Goal: Transaction & Acquisition: Subscribe to service/newsletter

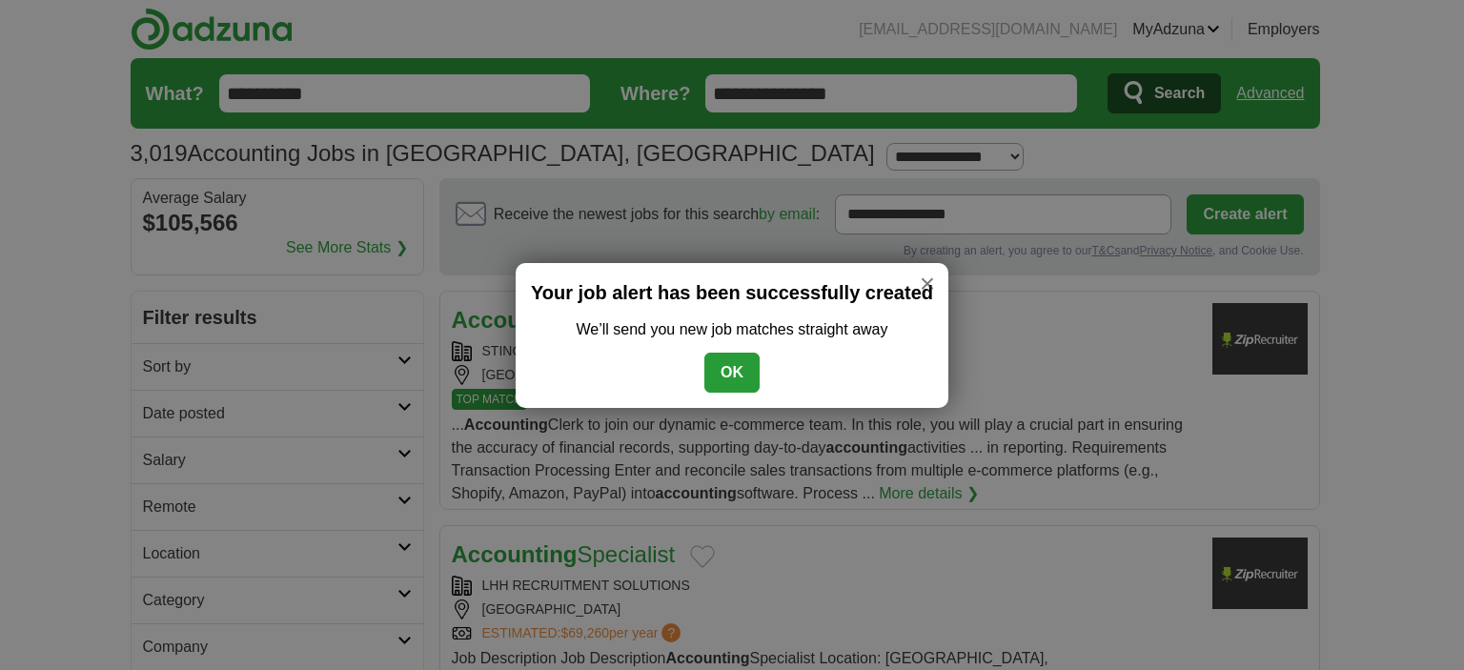
click at [723, 376] on button "OK" at bounding box center [731, 373] width 55 height 40
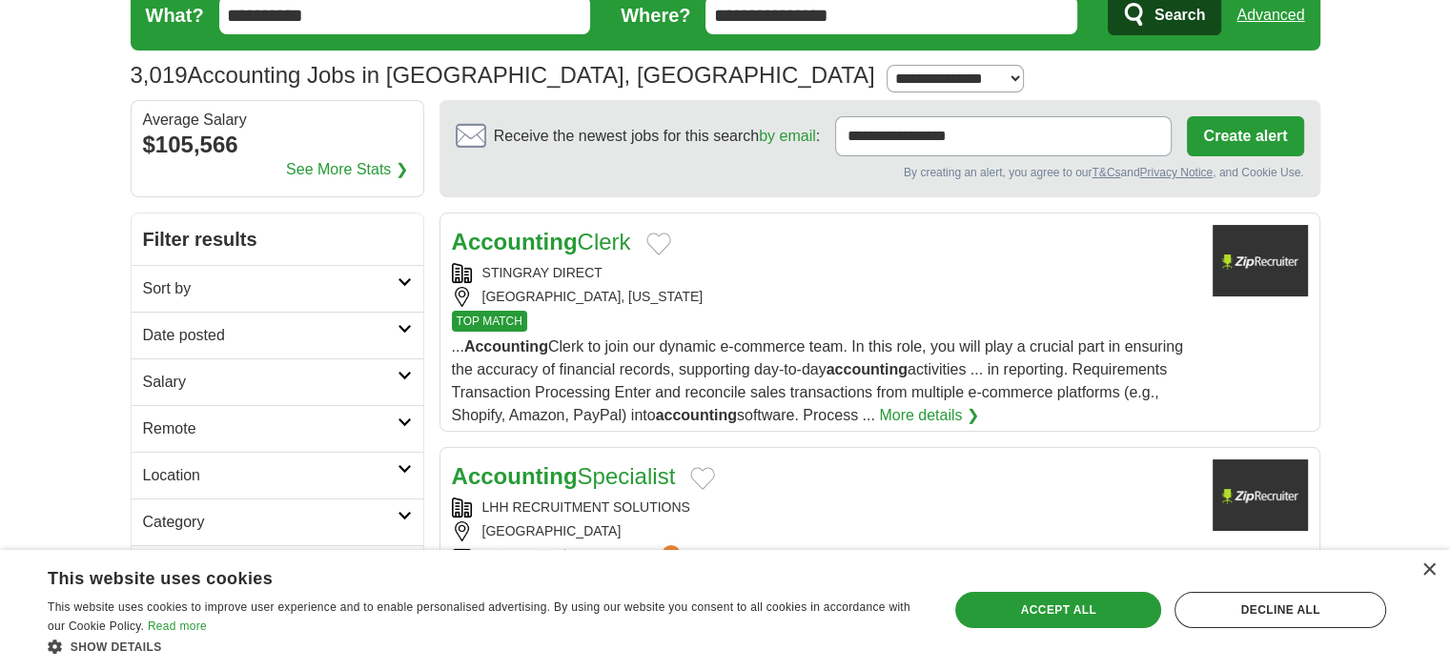
scroll to position [191, 0]
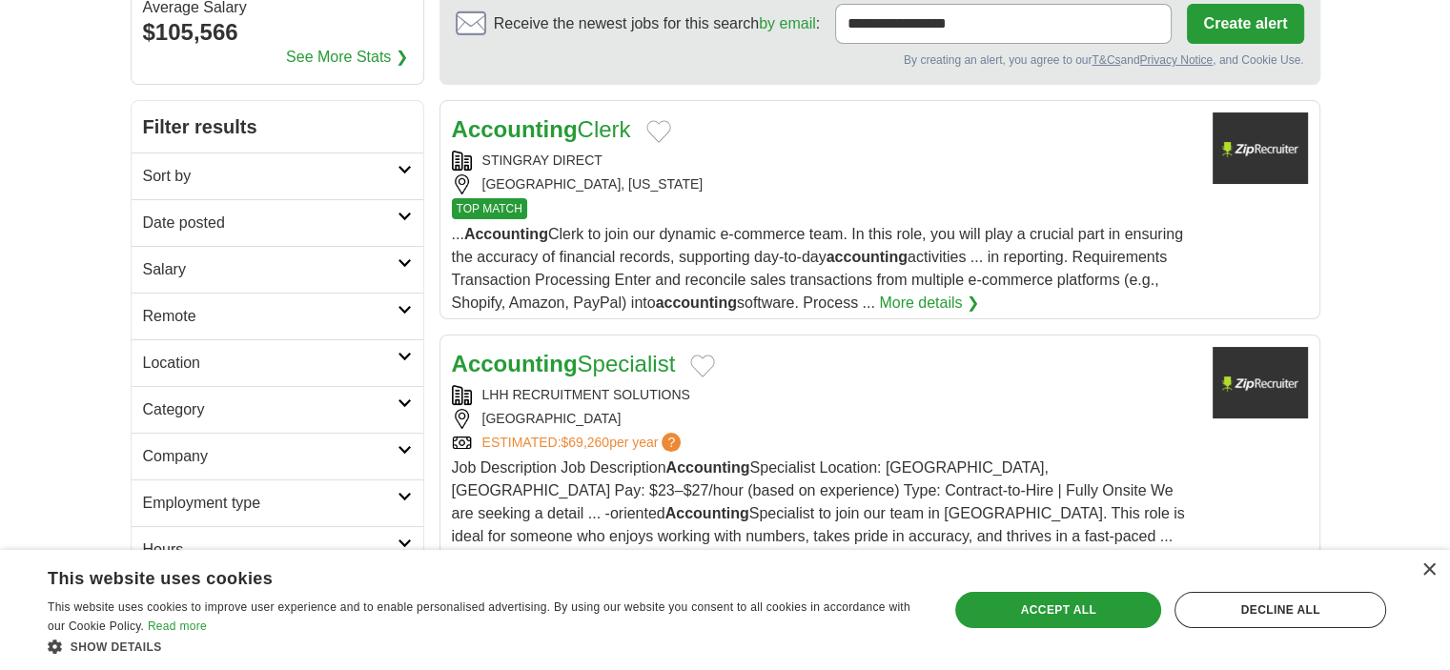
click at [1427, 573] on div "×" at bounding box center [1428, 570] width 14 height 14
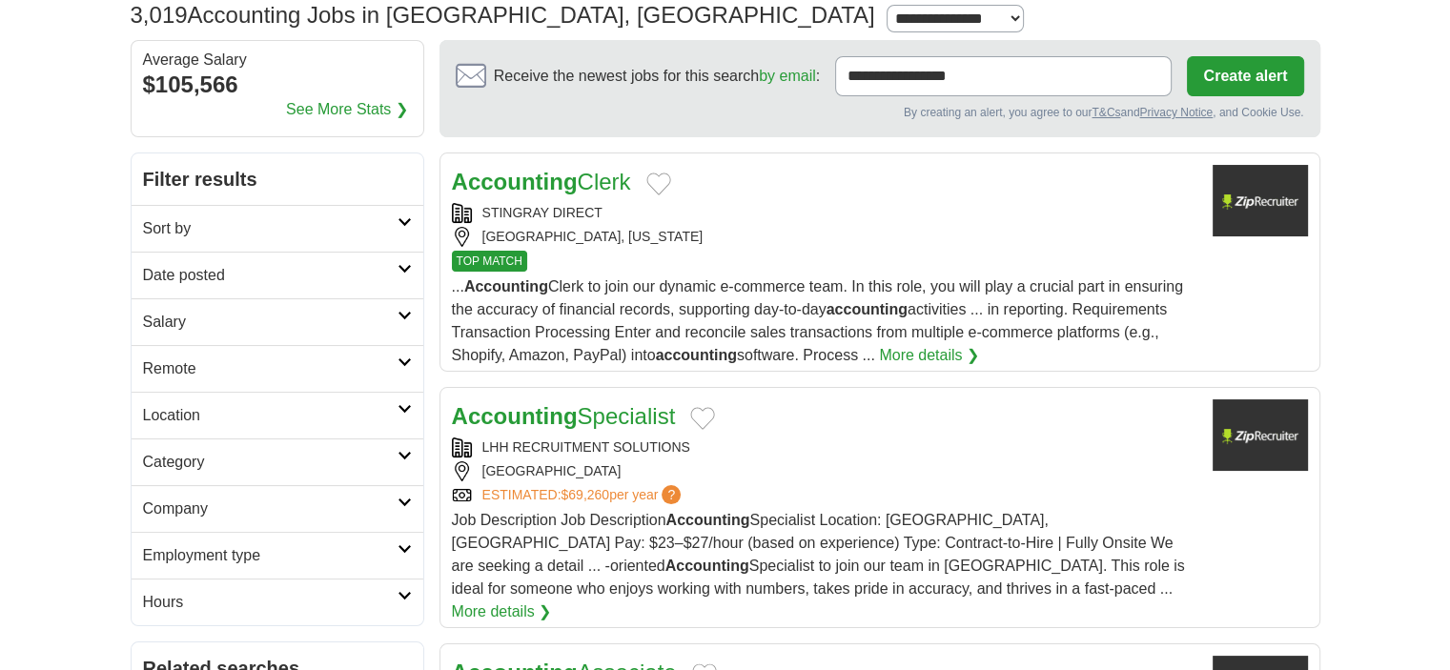
scroll to position [0, 0]
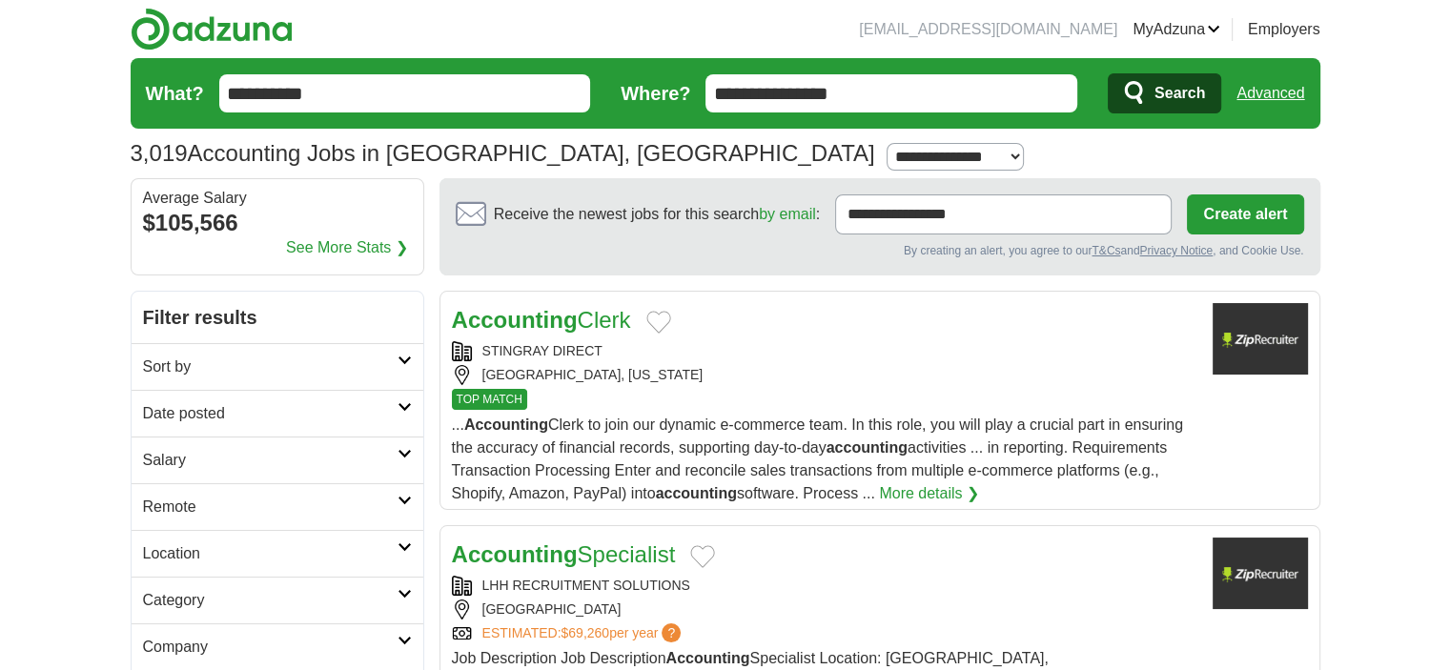
click at [303, 496] on h2 "Remote" at bounding box center [270, 507] width 254 height 23
click at [206, 551] on link "Remote jobs" at bounding box center [186, 552] width 86 height 16
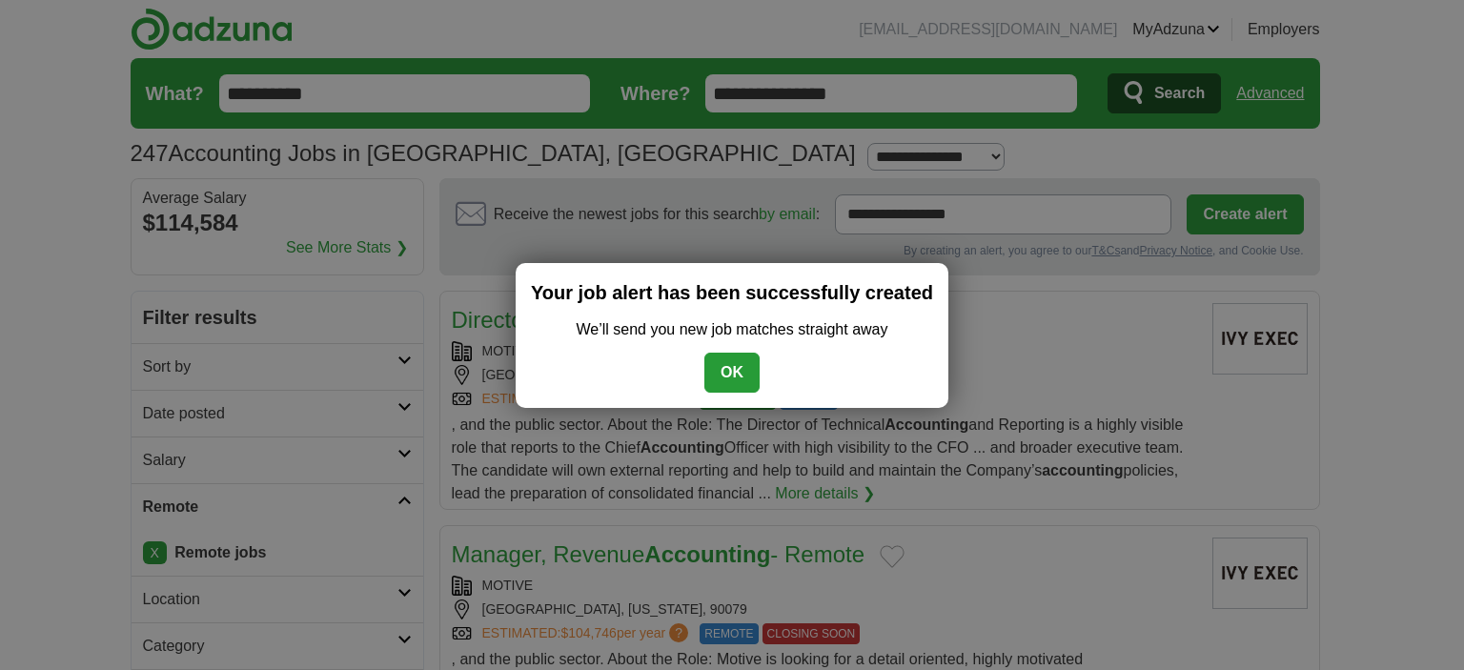
click at [743, 374] on button "OK" at bounding box center [731, 373] width 55 height 40
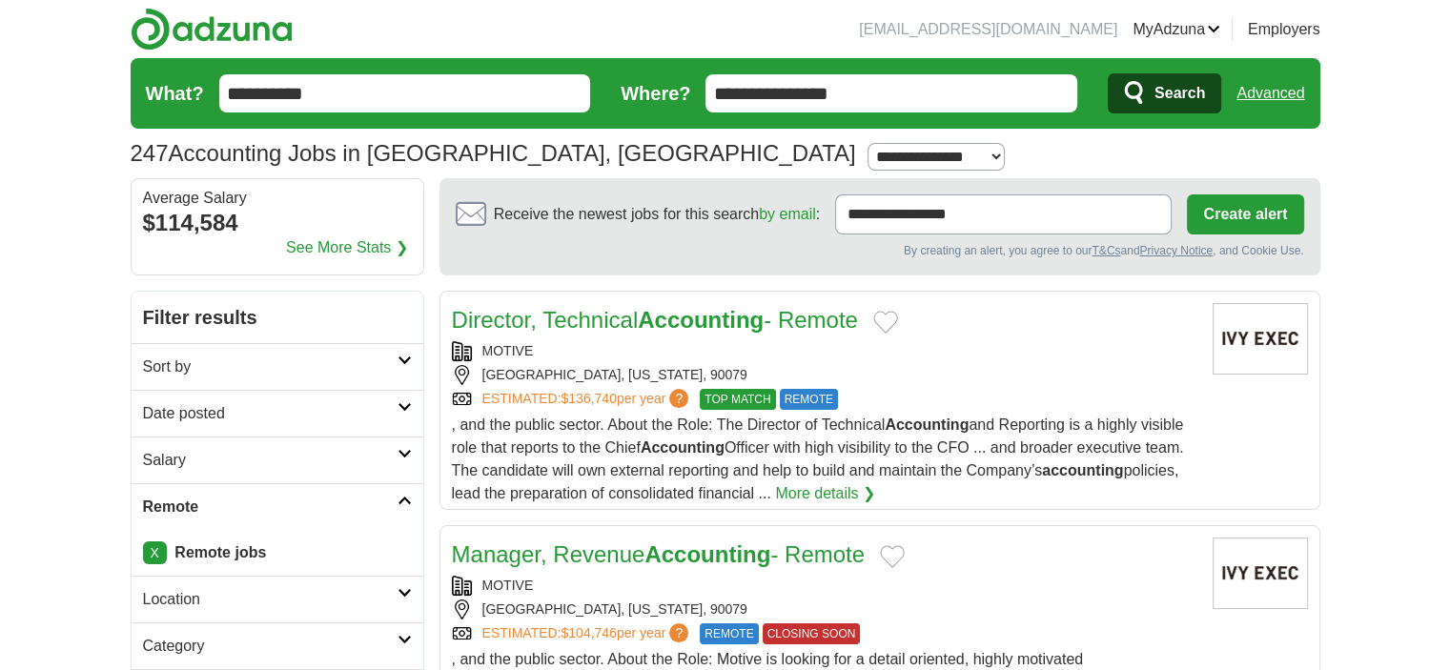
click at [345, 449] on h2 "Salary" at bounding box center [270, 460] width 254 height 23
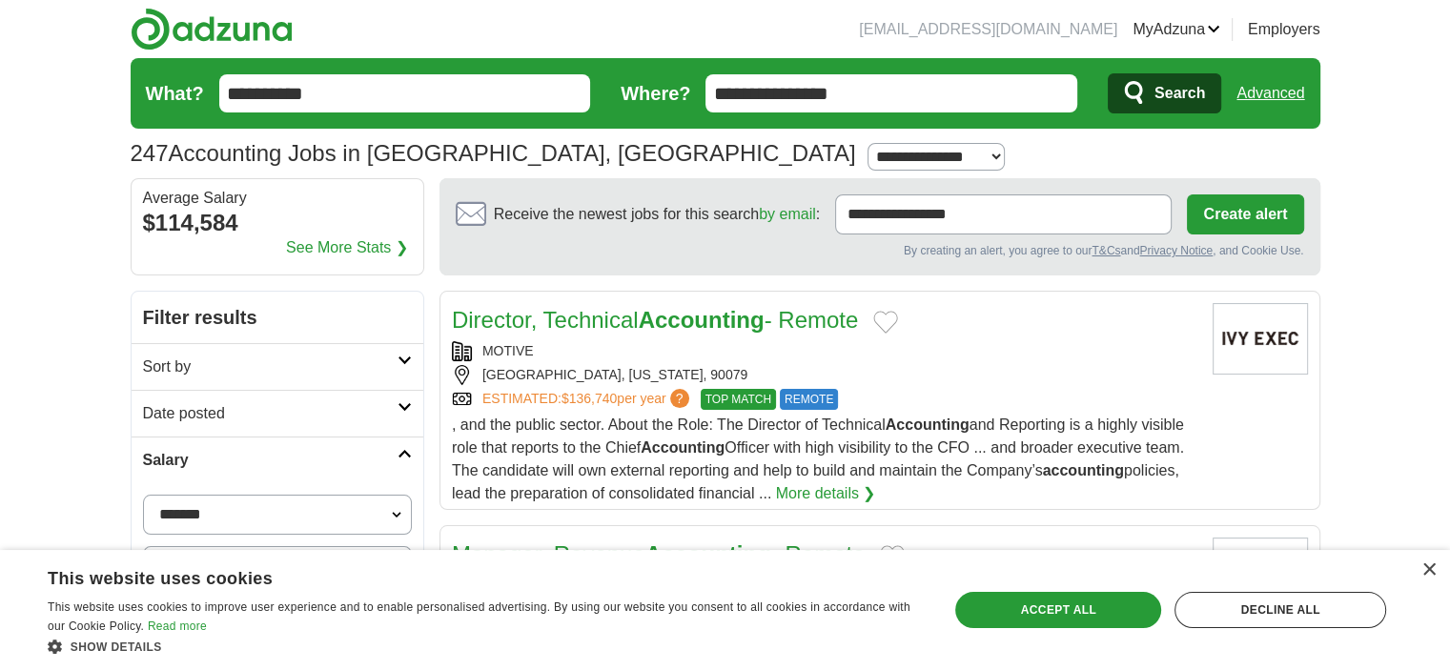
click at [1430, 575] on div "×" at bounding box center [1428, 570] width 14 height 14
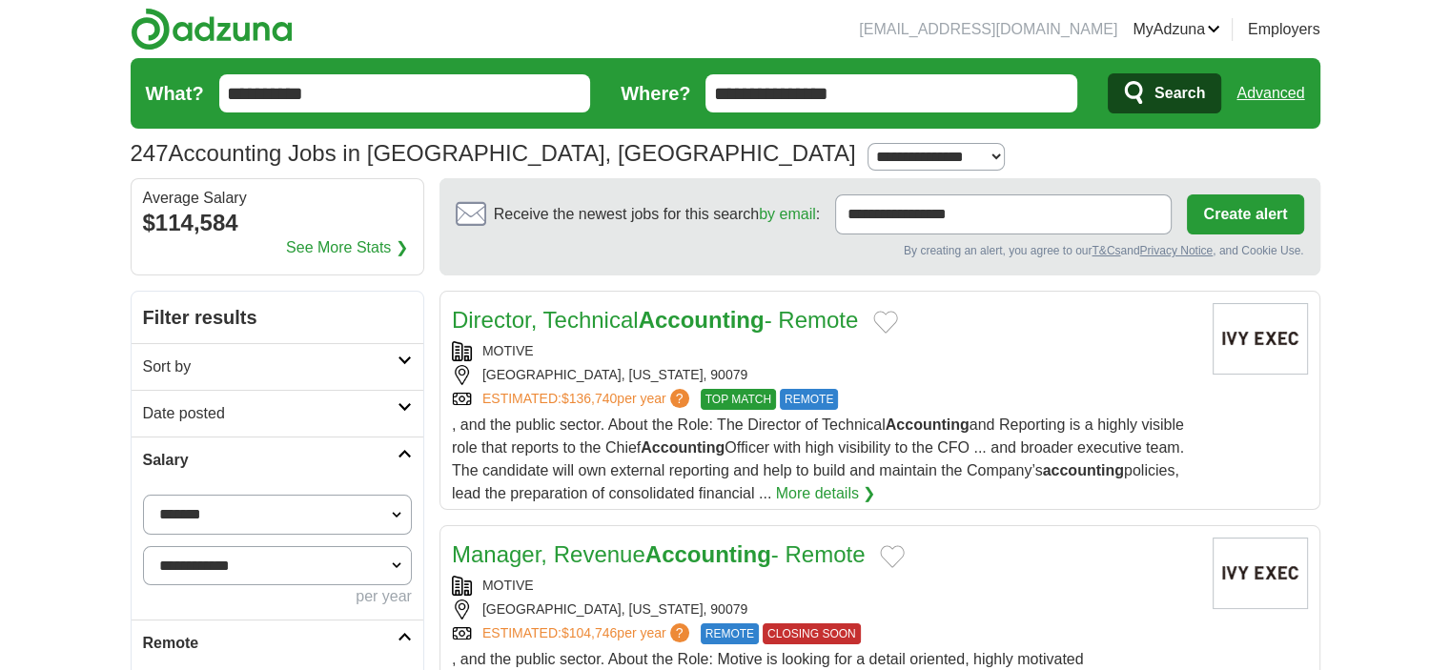
click at [221, 510] on select "**********" at bounding box center [277, 515] width 269 height 40
select select "*****"
click at [351, 630] on button "Apply" at bounding box center [366, 643] width 90 height 40
click at [343, 420] on h2 "Date posted" at bounding box center [270, 413] width 254 height 23
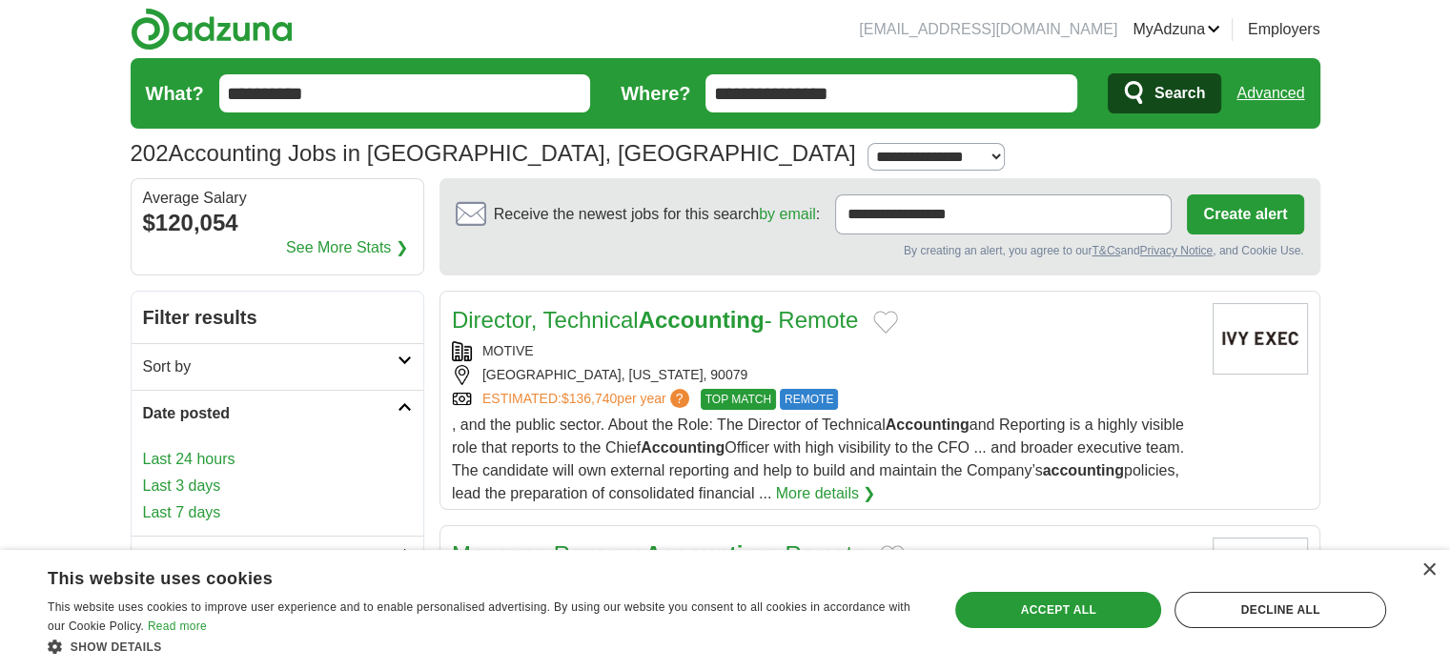
click at [393, 367] on h2 "Sort by" at bounding box center [270, 367] width 254 height 23
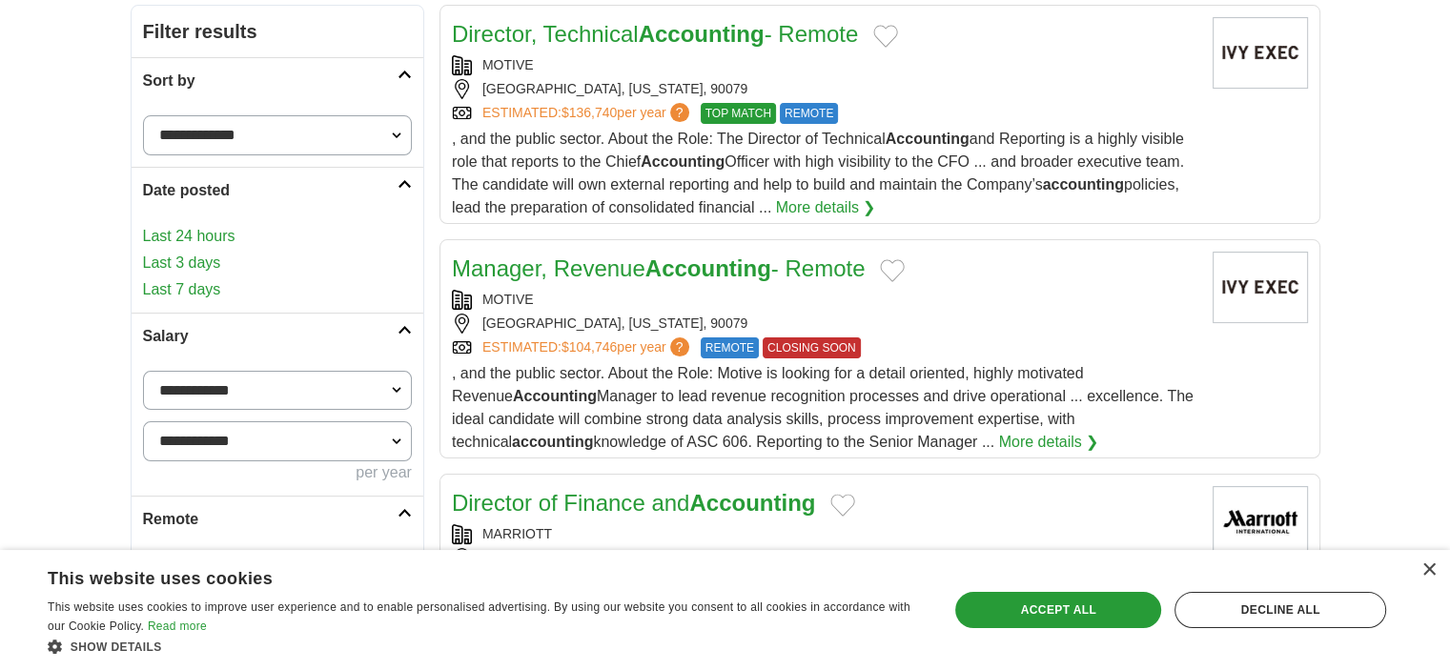
scroll to position [381, 0]
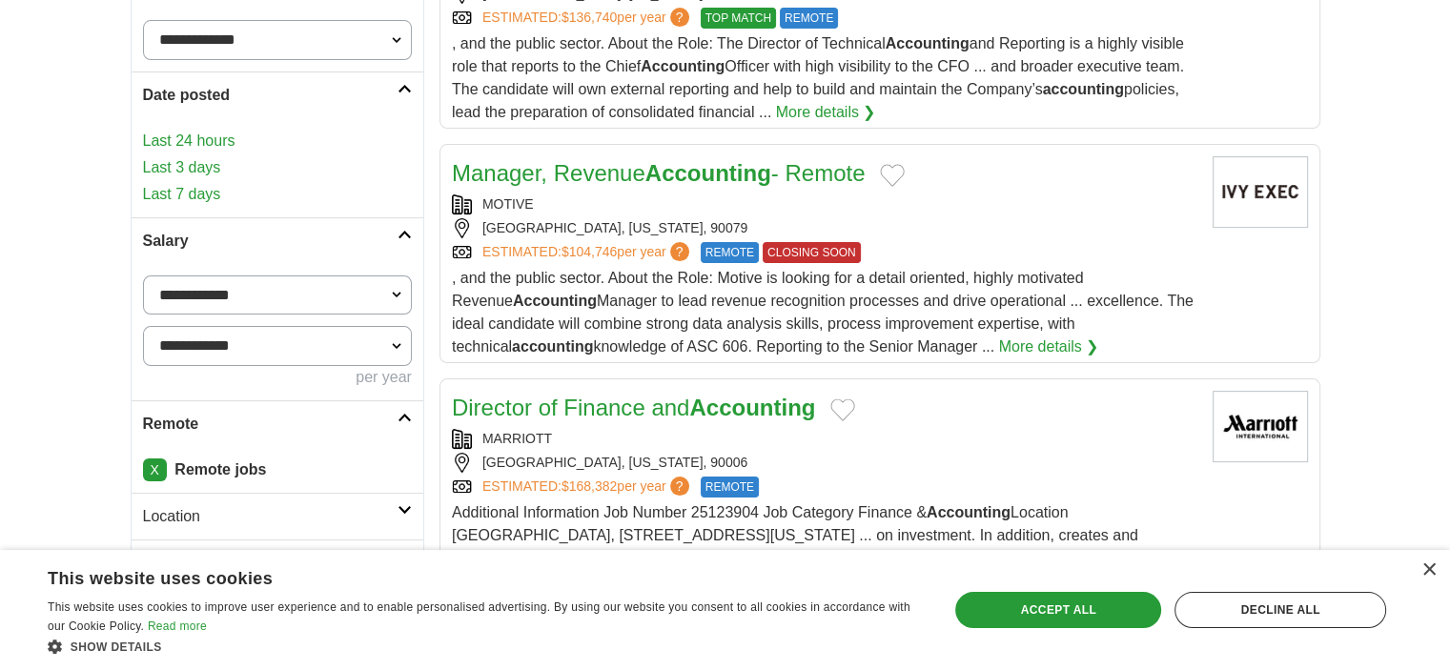
click at [999, 344] on link "More details ❯" at bounding box center [1049, 347] width 100 height 23
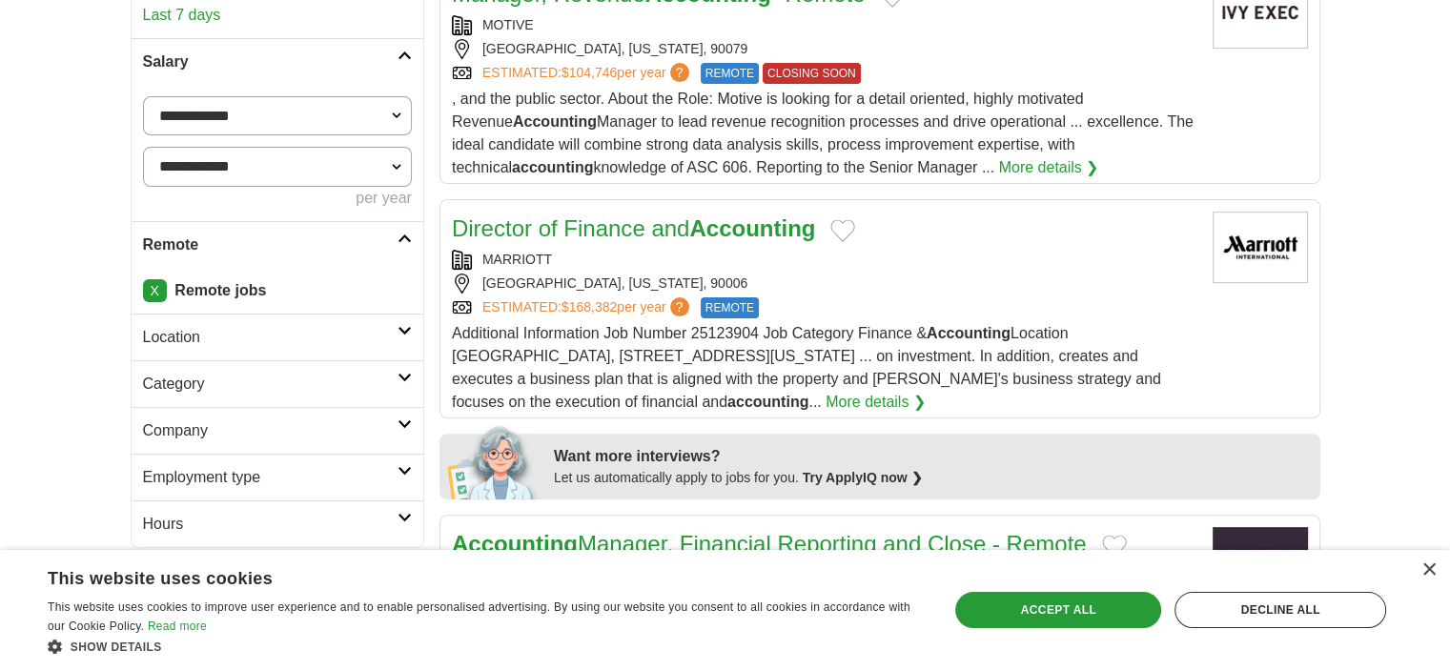
scroll to position [572, 0]
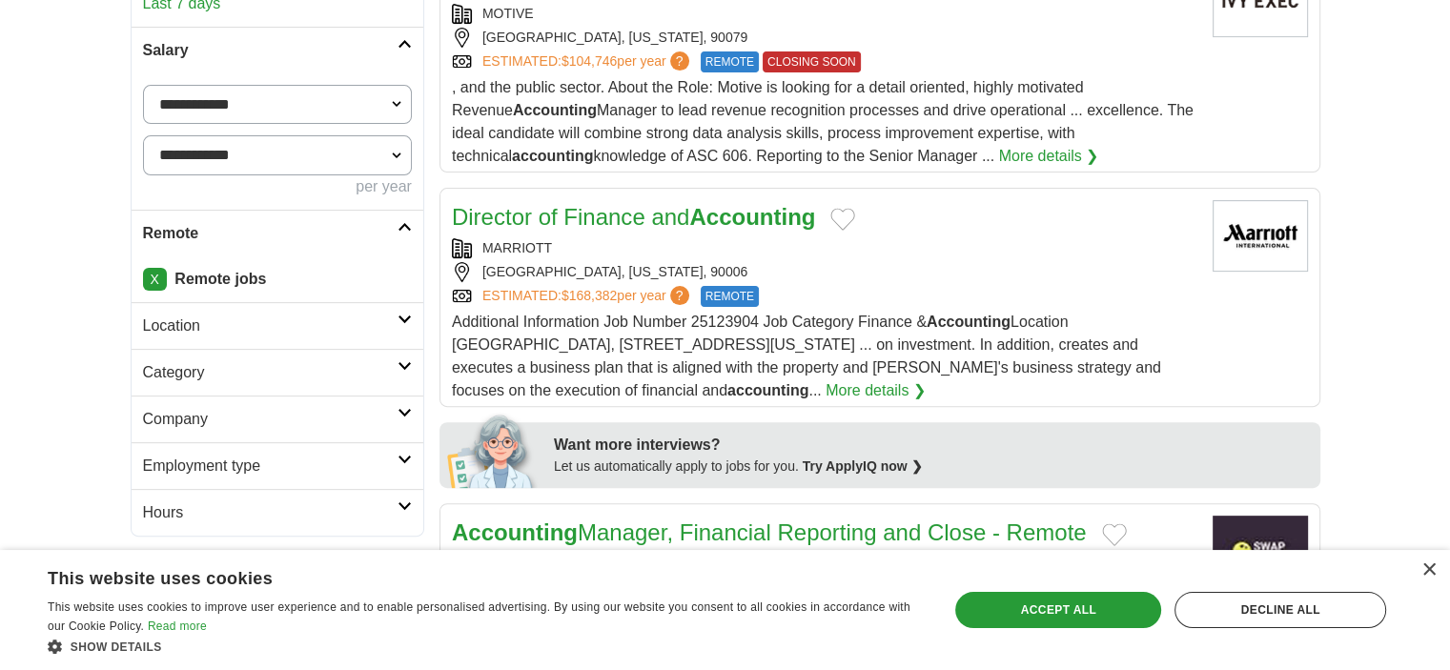
click at [1048, 607] on div "Accept all" at bounding box center [1058, 610] width 206 height 36
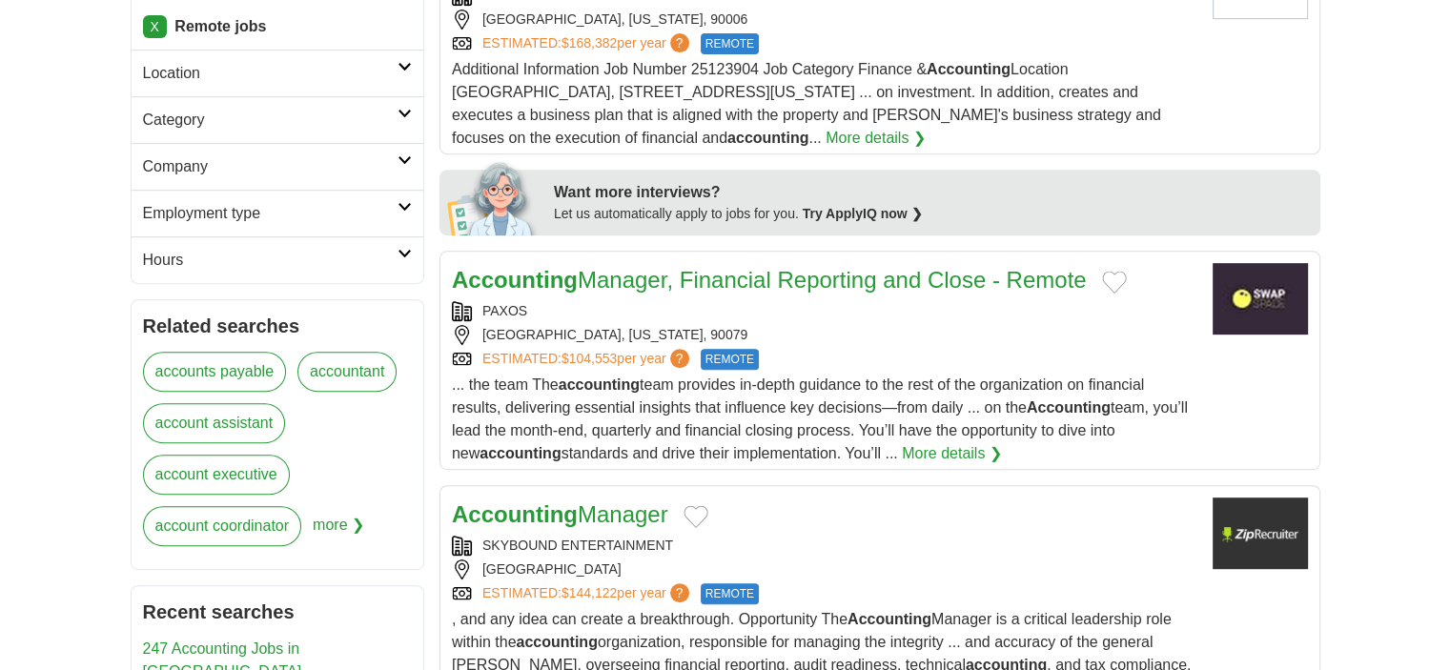
scroll to position [858, 0]
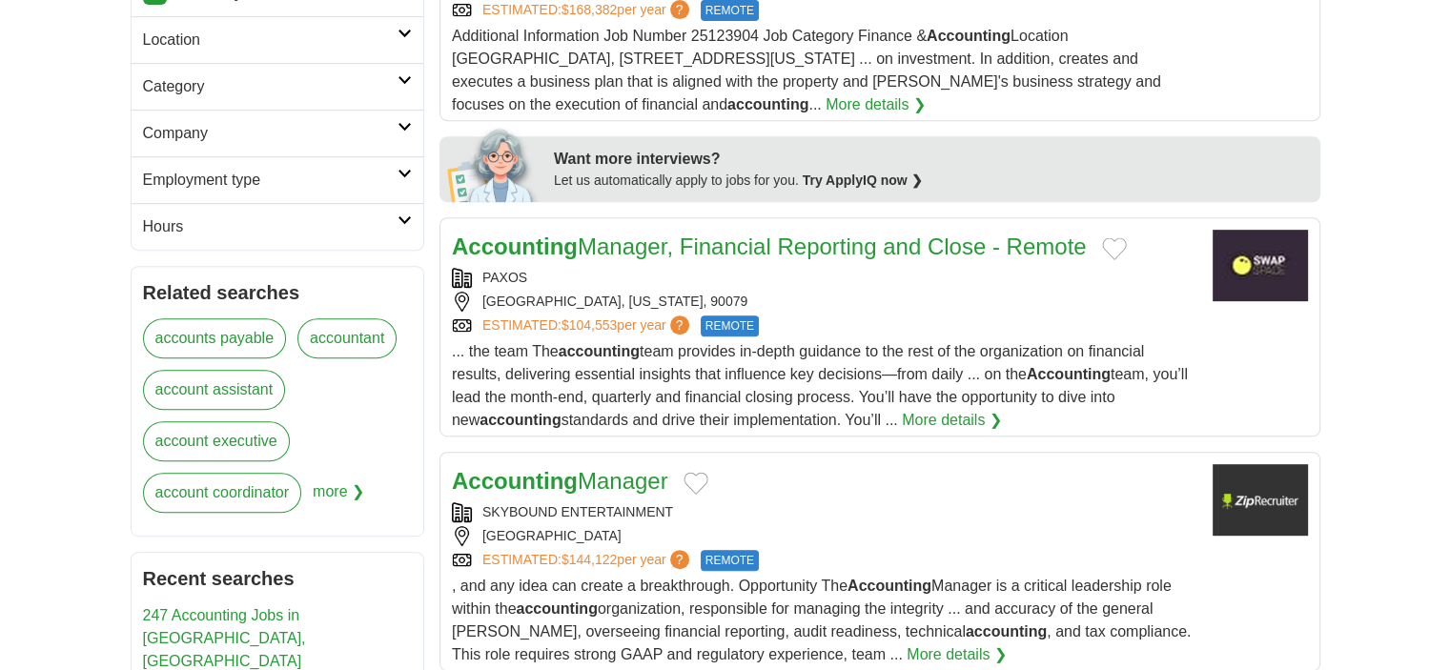
click at [902, 420] on link "More details ❯" at bounding box center [952, 420] width 100 height 23
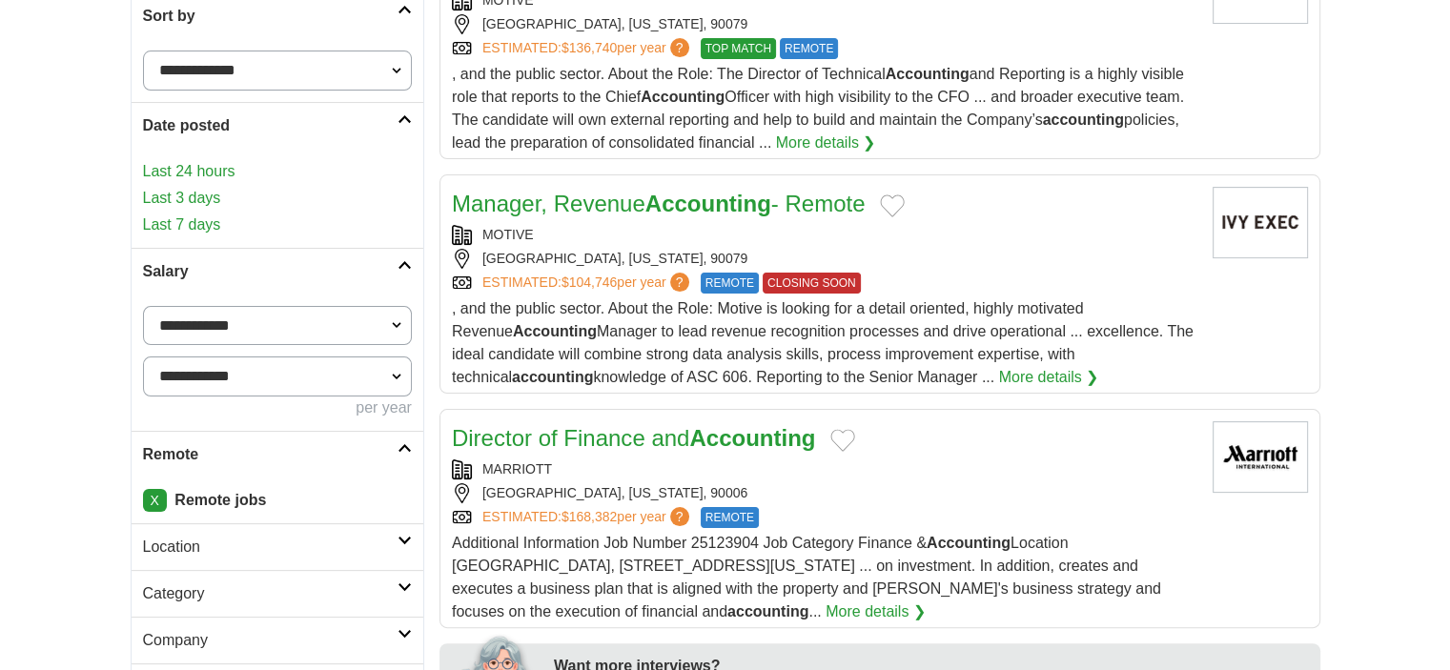
scroll to position [286, 0]
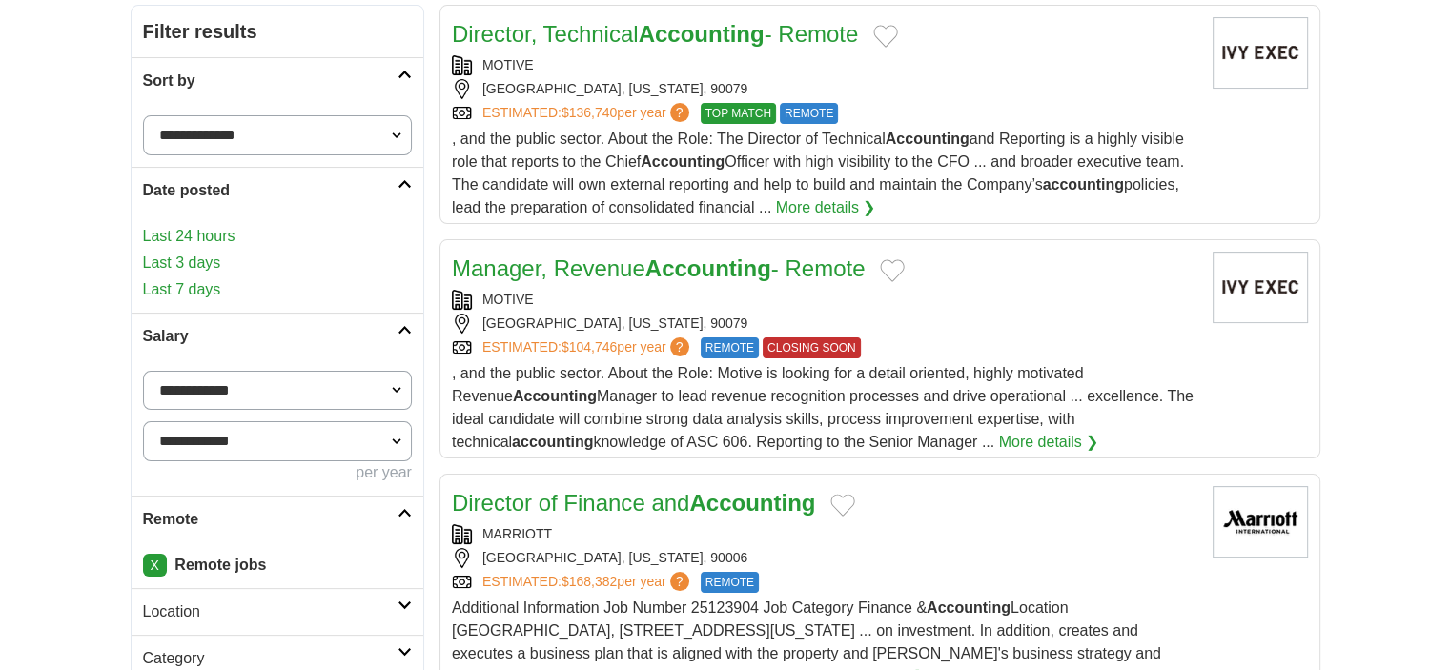
click at [395, 132] on select "**********" at bounding box center [277, 135] width 269 height 40
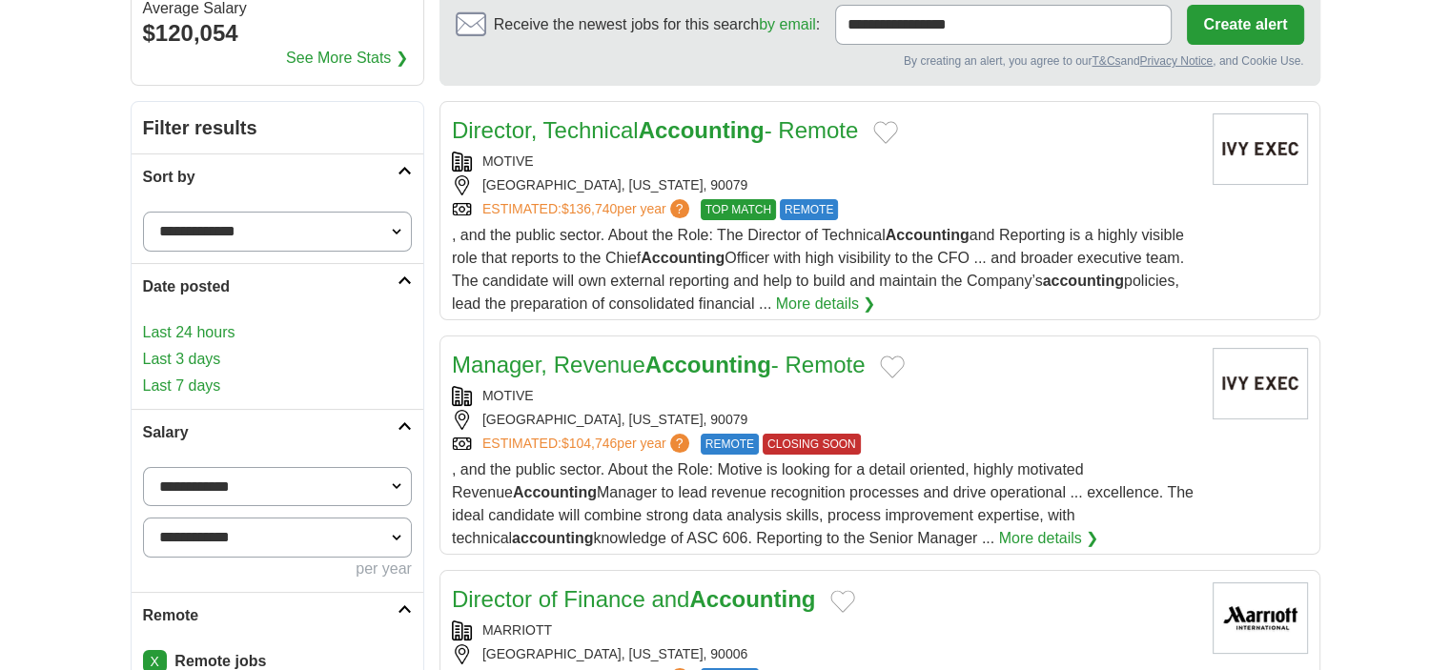
scroll to position [0, 0]
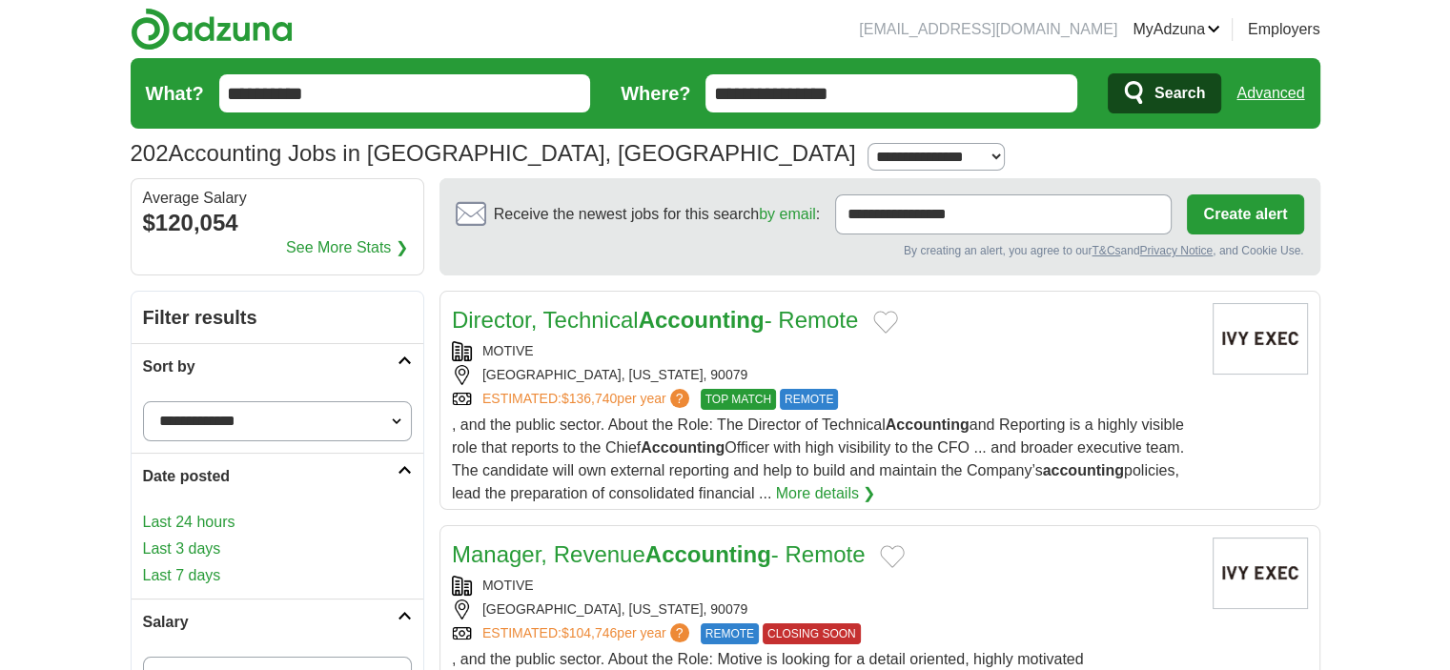
click at [378, 83] on input "**********" at bounding box center [405, 93] width 372 height 38
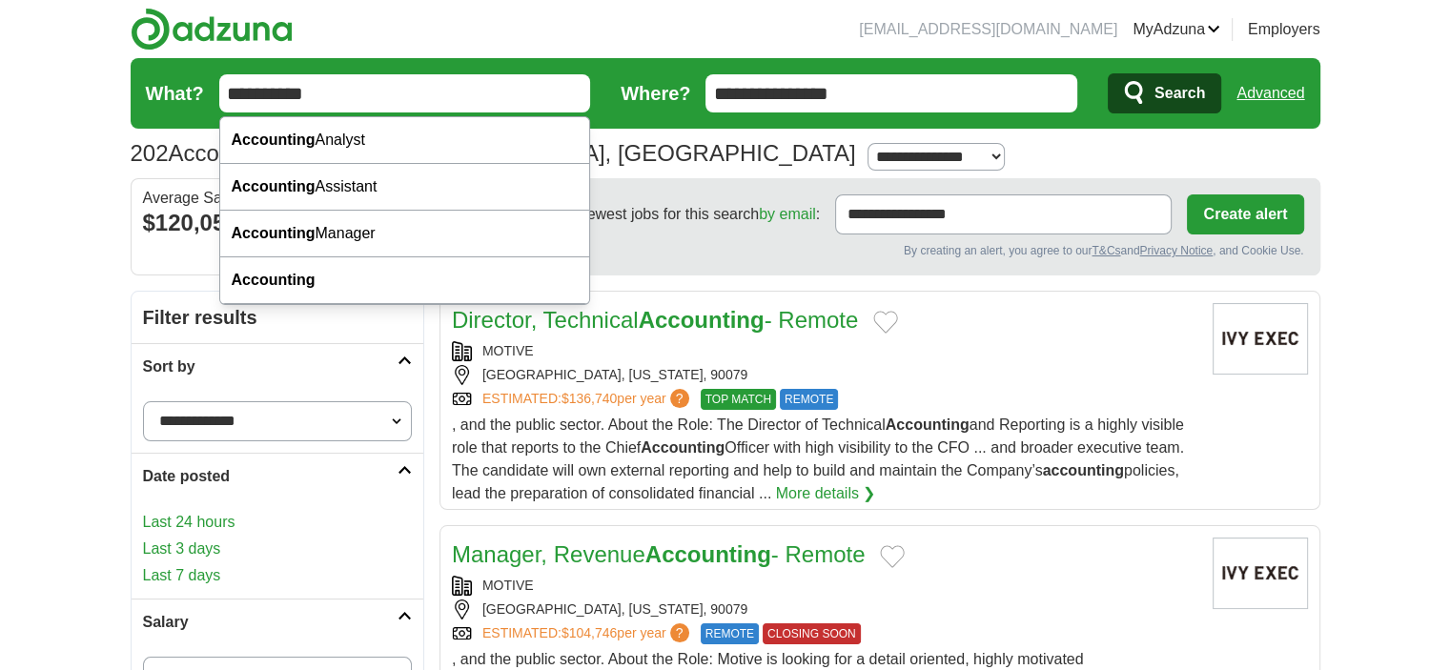
drag, startPoint x: 378, startPoint y: 83, endPoint x: 220, endPoint y: 90, distance: 158.4
click at [220, 90] on input "**********" at bounding box center [405, 93] width 372 height 38
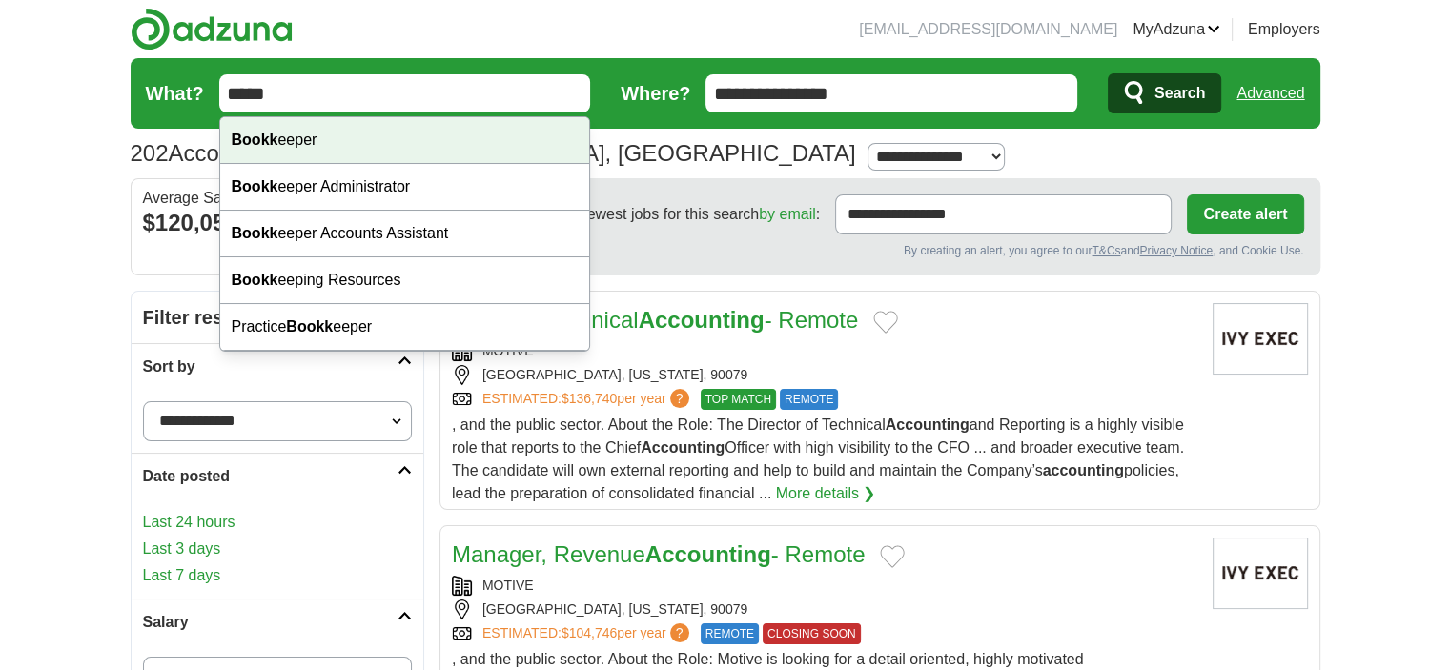
click at [298, 136] on div "Bookk eeper" at bounding box center [405, 140] width 370 height 47
type input "**********"
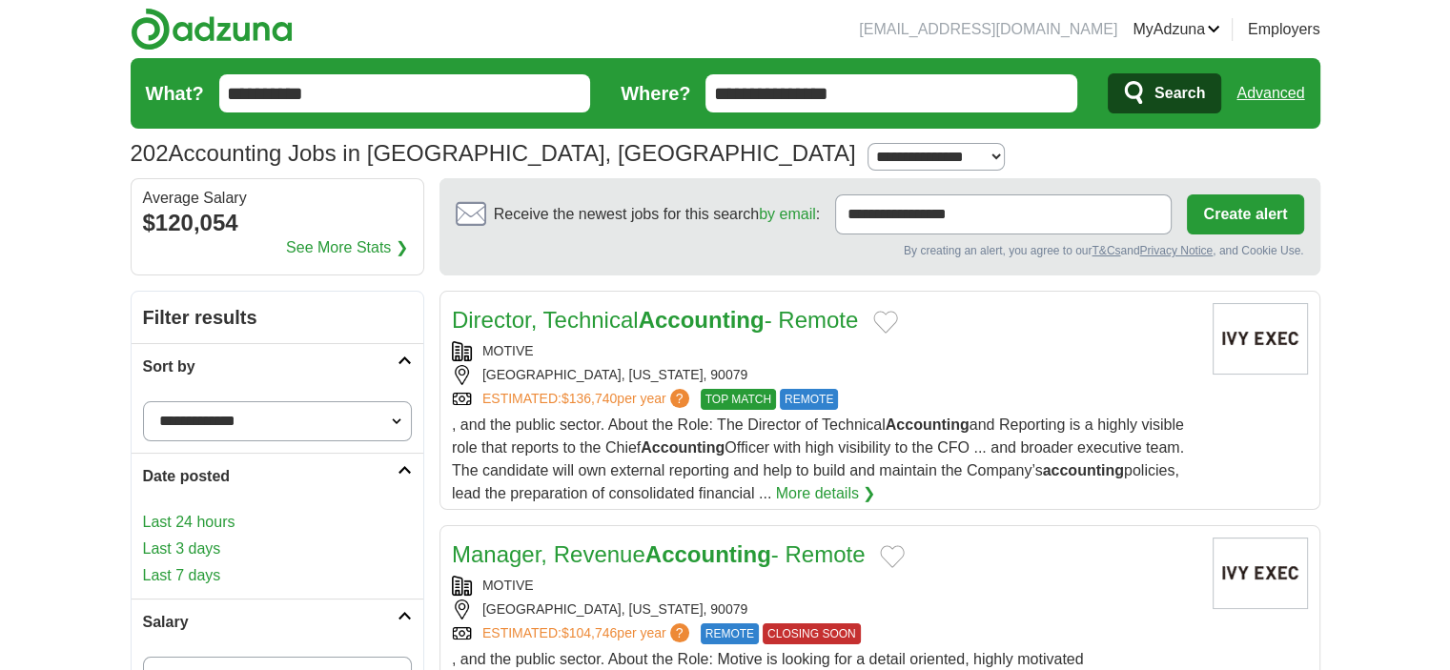
click at [1179, 91] on span "Search" at bounding box center [1179, 93] width 51 height 38
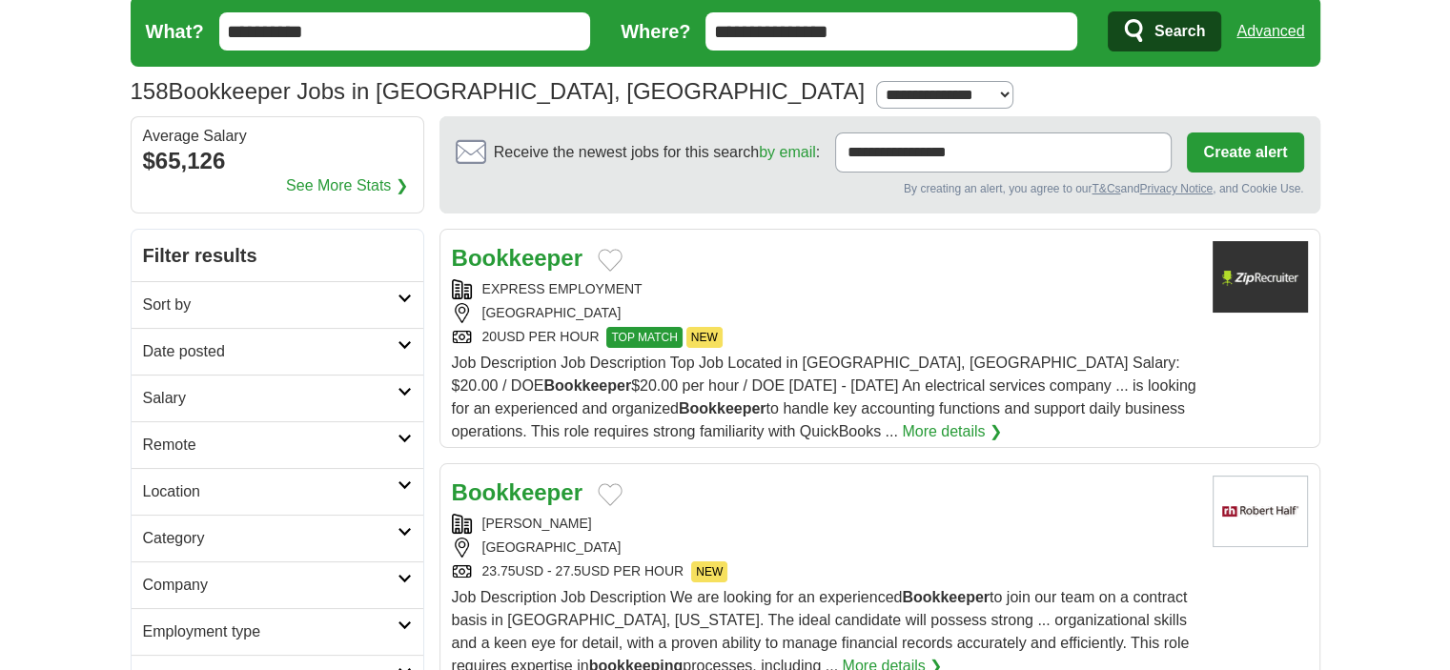
scroll to position [95, 0]
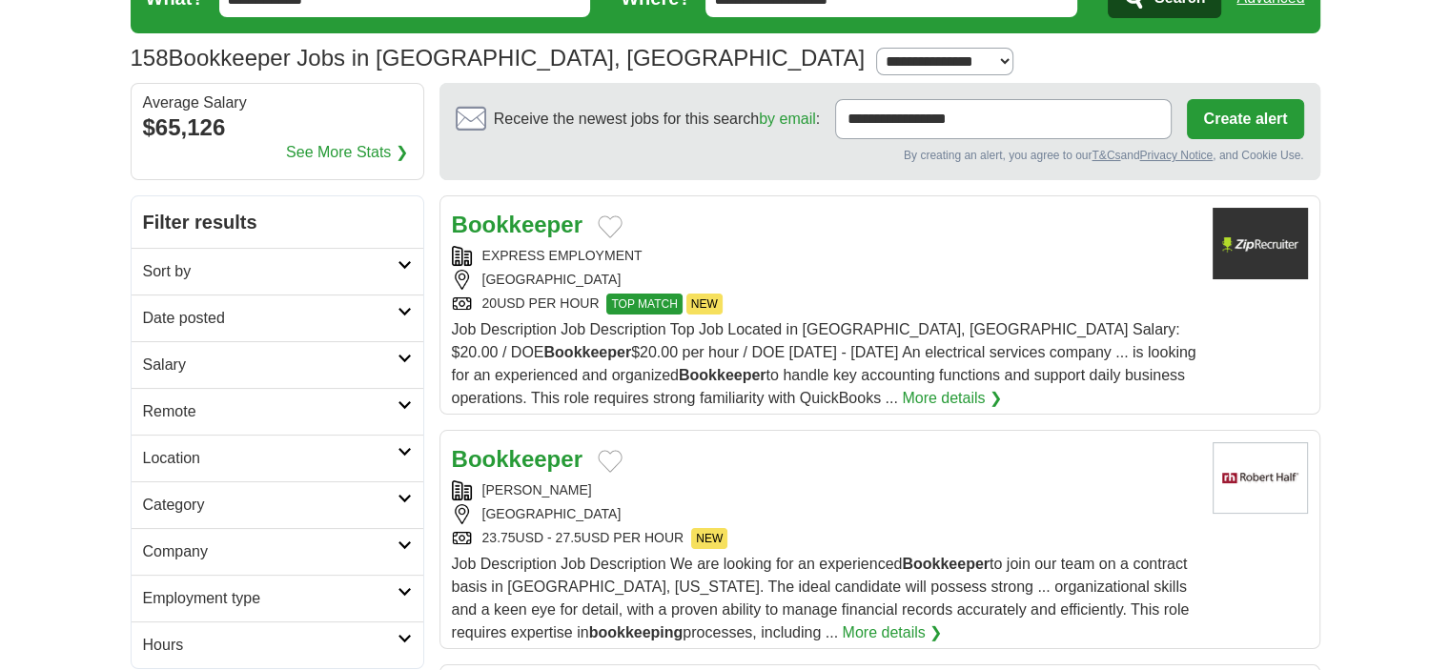
click at [392, 403] on h2 "Remote" at bounding box center [270, 411] width 254 height 23
click at [247, 454] on div "Remote jobs" at bounding box center [278, 458] width 292 height 46
click at [194, 460] on link "Remote jobs" at bounding box center [186, 457] width 86 height 16
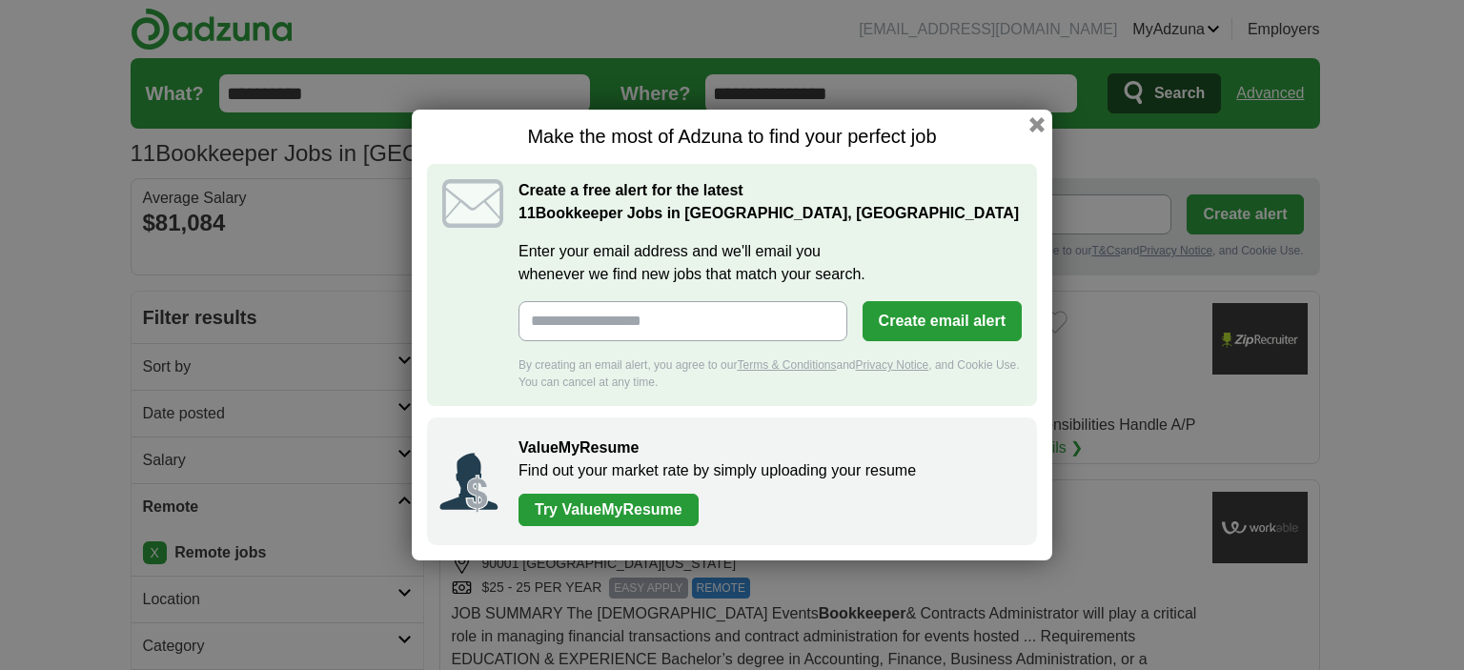
click at [624, 323] on input "Enter your email address and we'll email you whenever we find new jobs that mat…" at bounding box center [683, 321] width 329 height 40
type input "**********"
click at [930, 319] on button "Create email alert" at bounding box center [942, 321] width 159 height 40
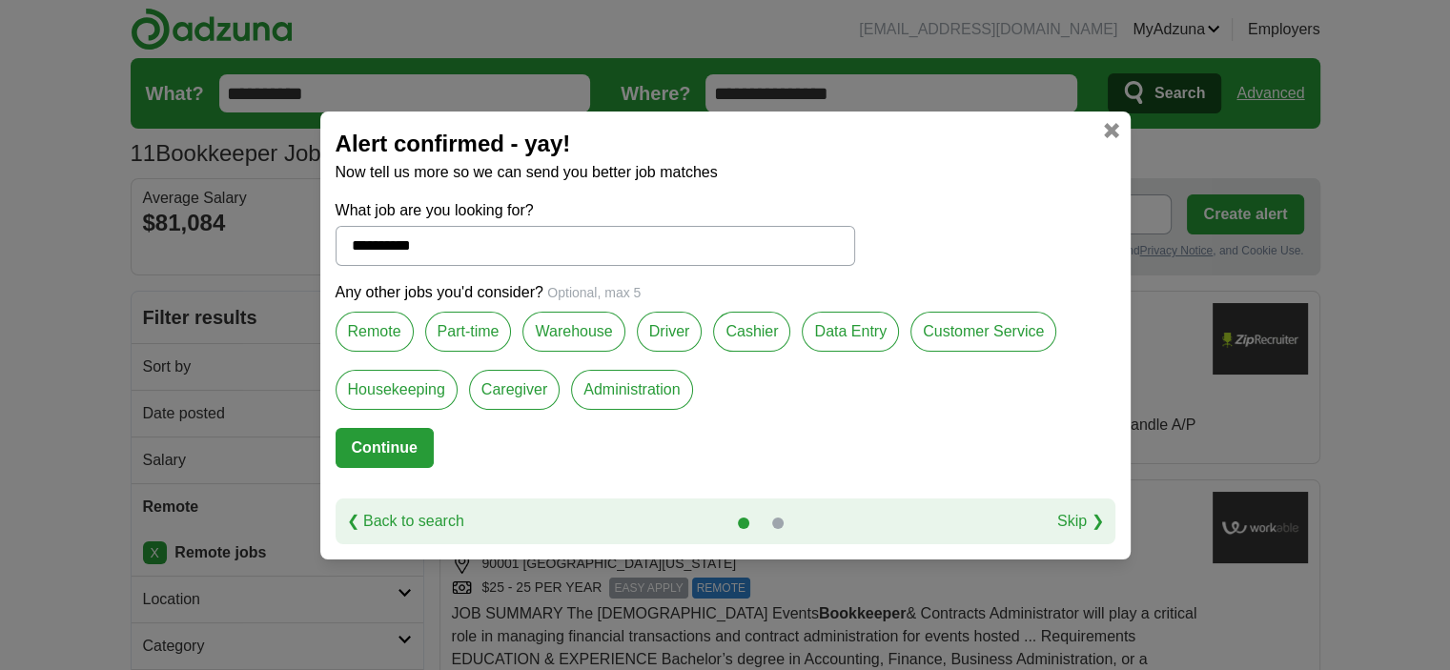
click at [368, 327] on label "Remote" at bounding box center [375, 332] width 78 height 40
click at [388, 445] on button "Continue" at bounding box center [385, 448] width 98 height 40
select select "*"
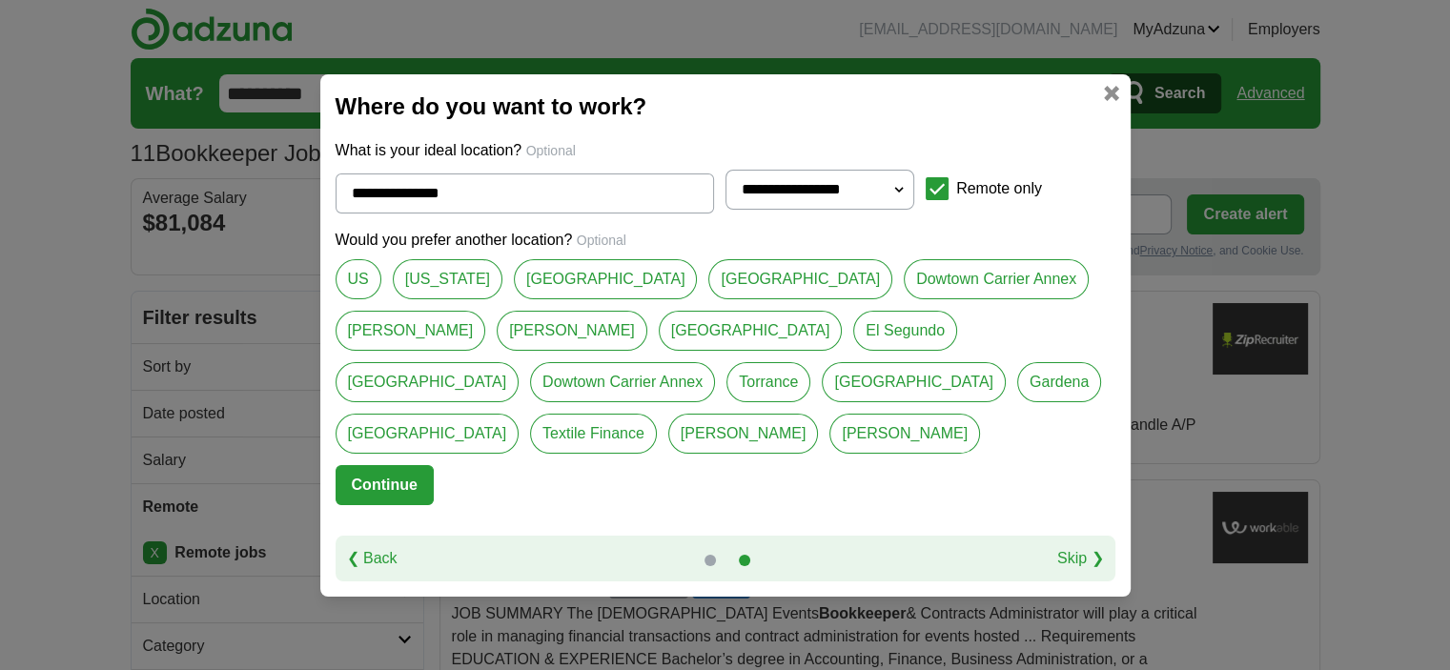
click at [1069, 547] on link "Skip ❯" at bounding box center [1080, 558] width 47 height 23
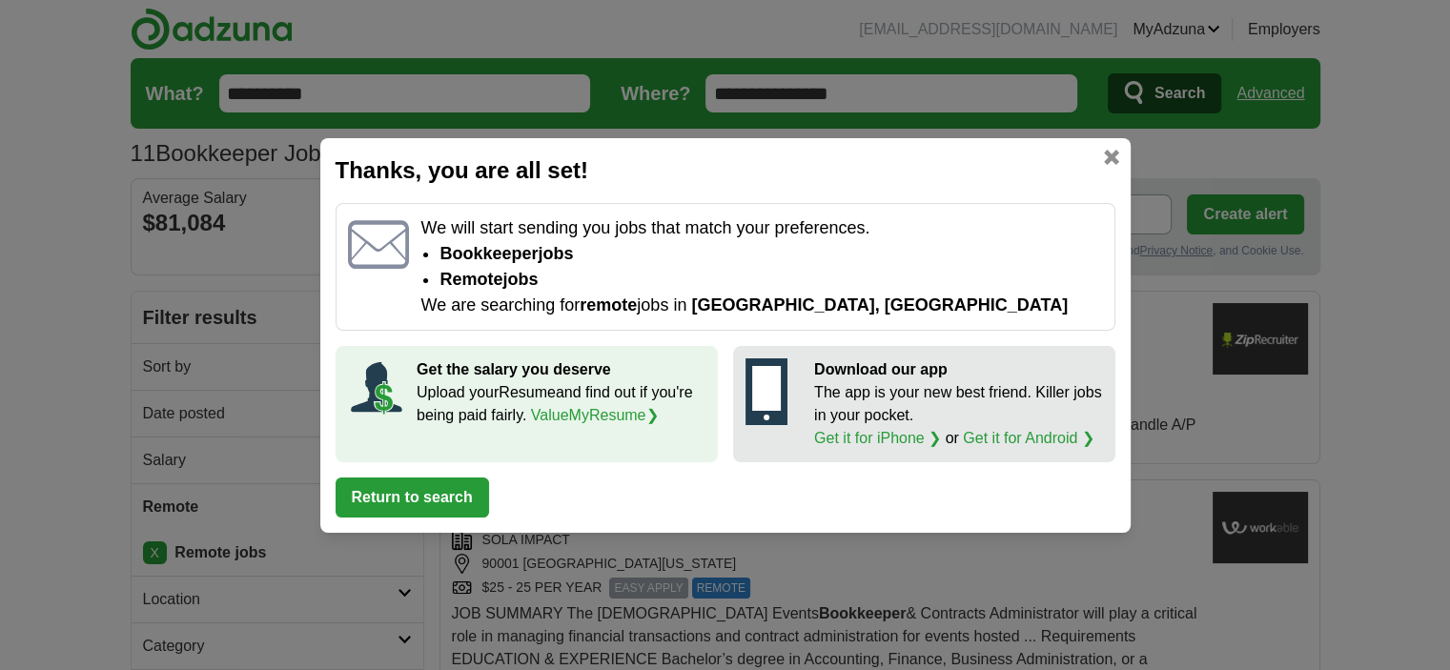
click at [431, 490] on button "Return to search" at bounding box center [412, 498] width 153 height 40
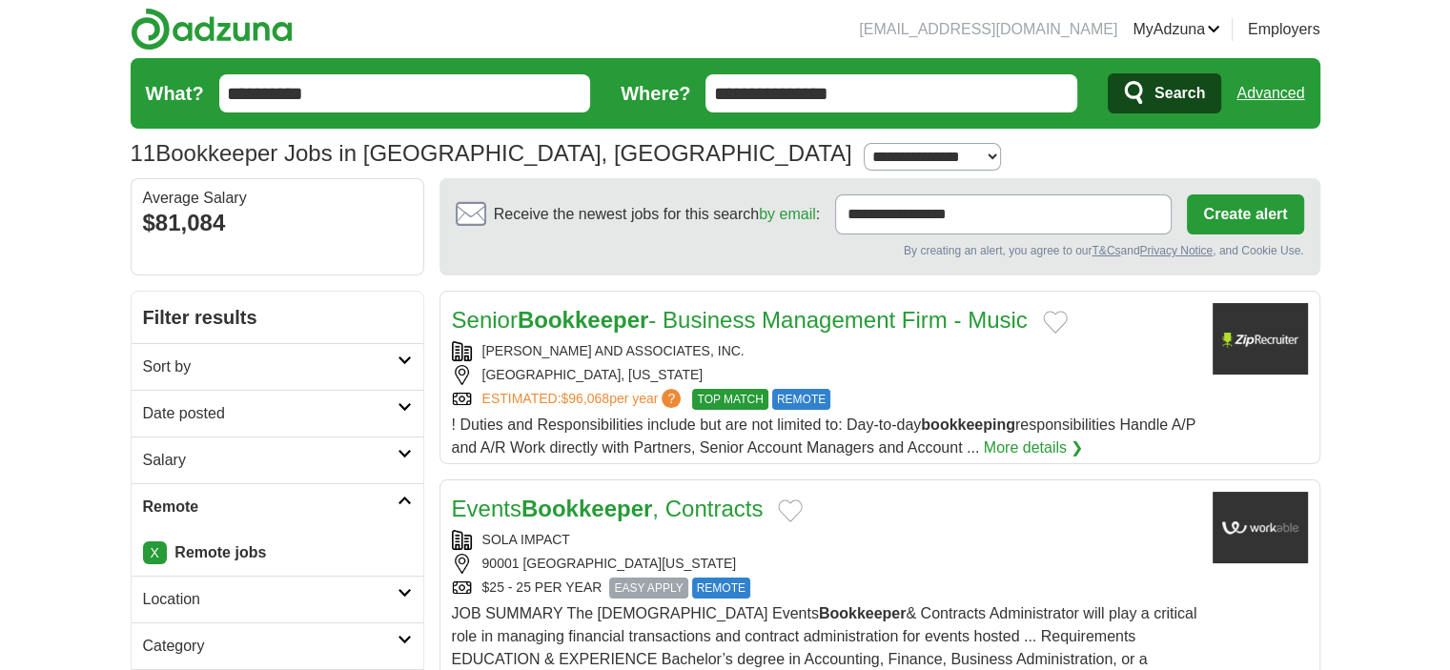
scroll to position [95, 0]
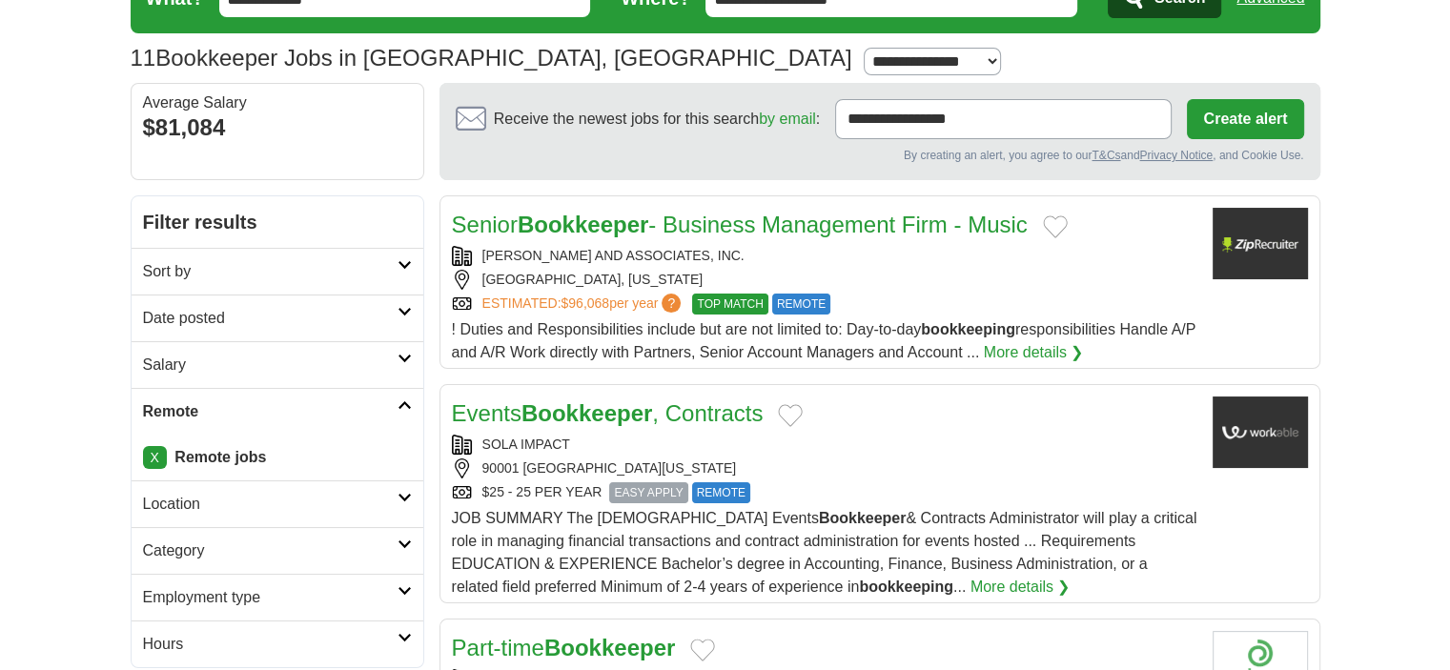
click at [385, 365] on h2 "Salary" at bounding box center [270, 365] width 254 height 23
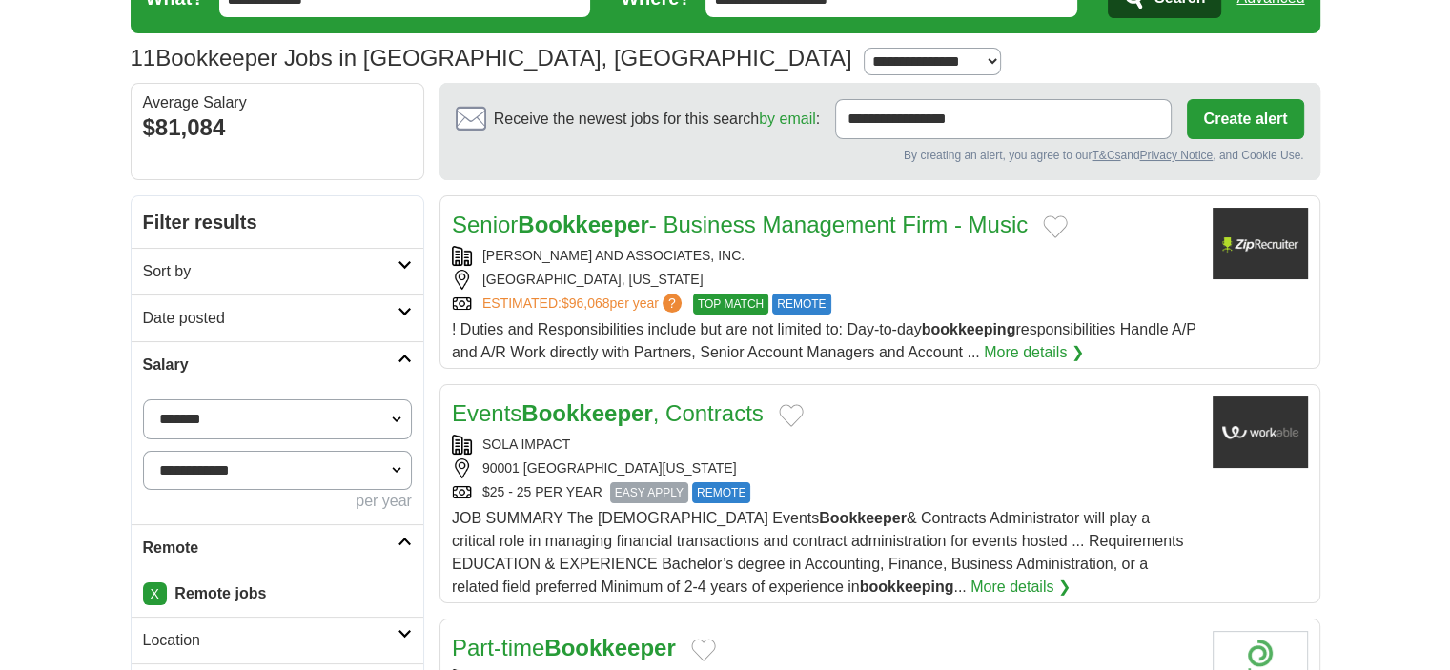
click at [393, 419] on select "**********" at bounding box center [277, 419] width 269 height 40
select select "*****"
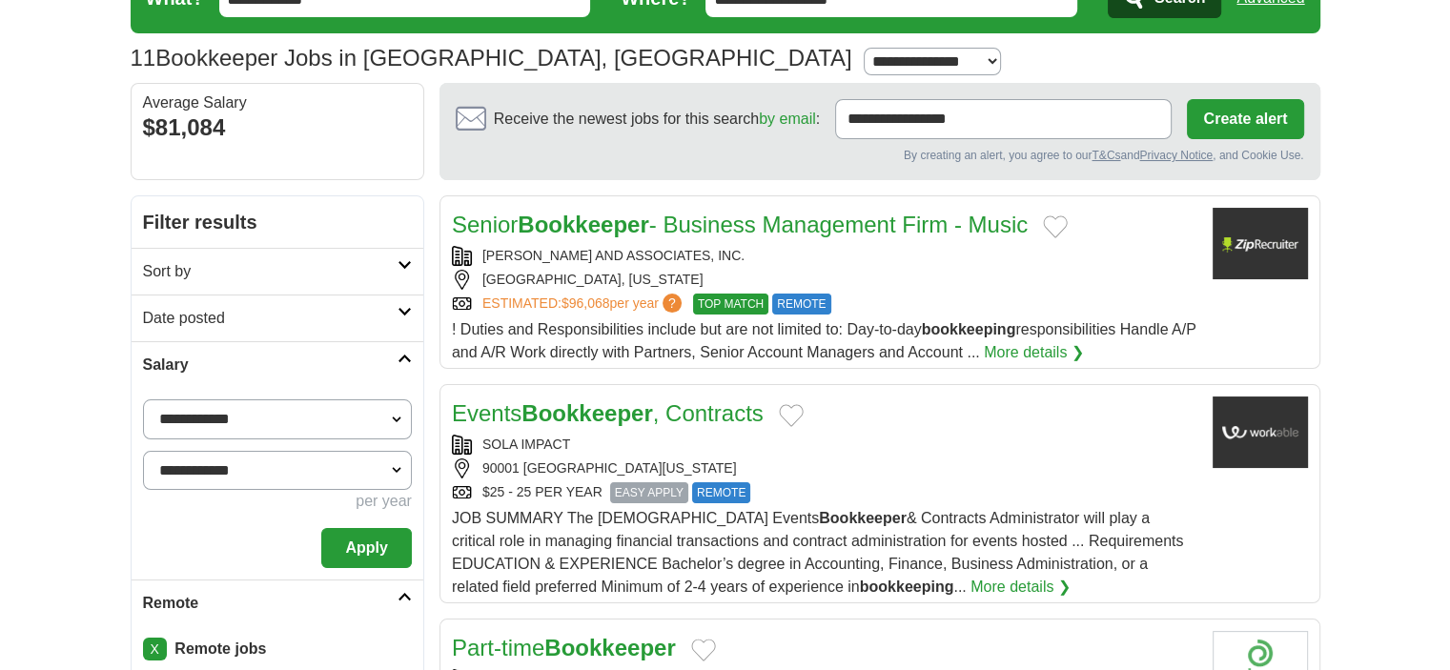
click at [354, 540] on button "Apply" at bounding box center [366, 548] width 90 height 40
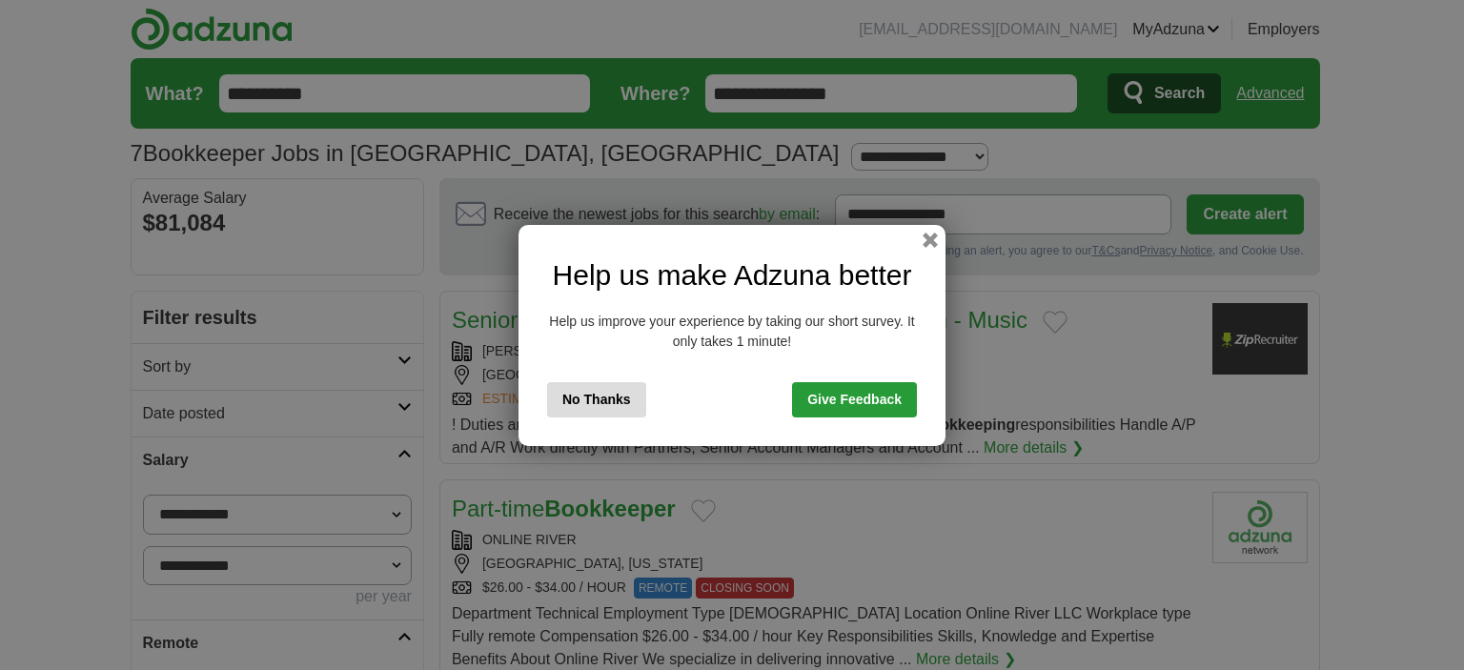
click at [621, 404] on button "No Thanks" at bounding box center [596, 399] width 99 height 35
